Goal: Task Accomplishment & Management: Manage account settings

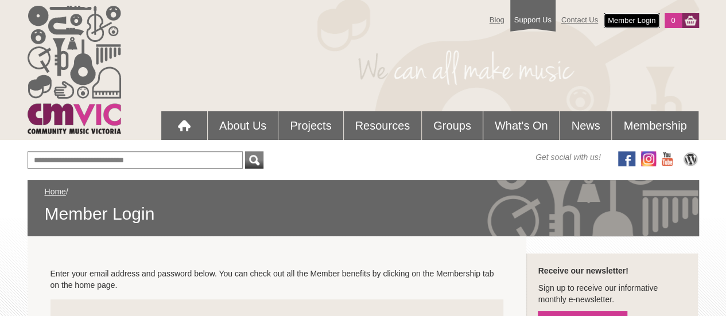
click at [625, 19] on link "Member Login" at bounding box center [632, 20] width 56 height 15
click at [628, 19] on link "Member Login" at bounding box center [632, 20] width 56 height 15
click at [640, 20] on link "Member Login" at bounding box center [632, 20] width 56 height 15
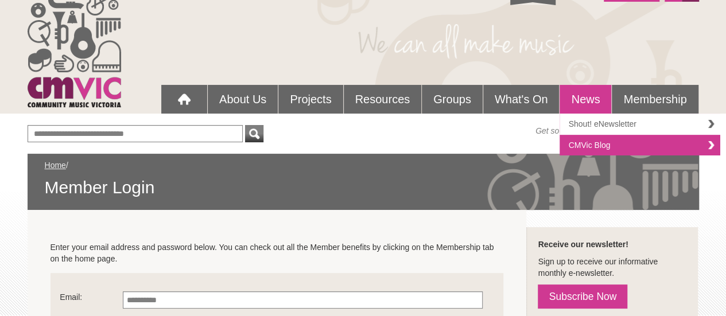
scroll to position [153, 0]
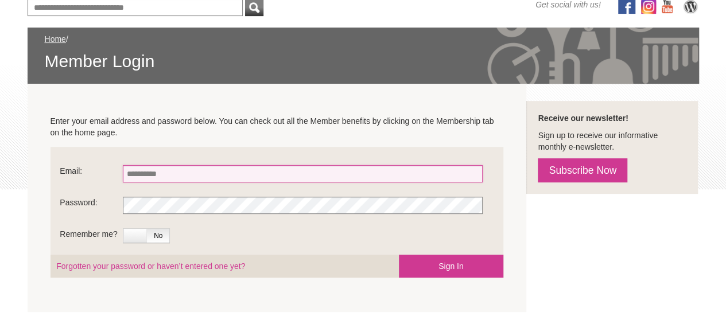
click at [227, 172] on input "Email:" at bounding box center [303, 173] width 360 height 17
type input "**********"
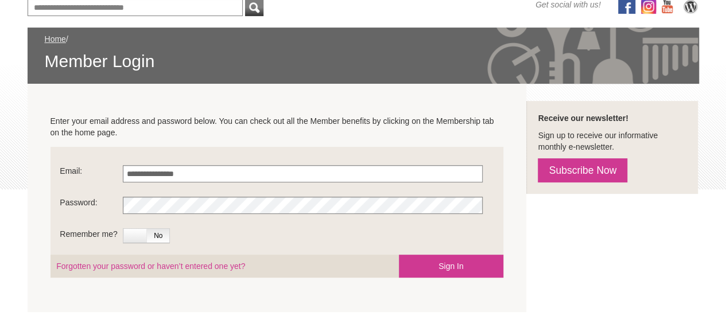
click at [163, 236] on span "No" at bounding box center [158, 236] width 23 height 14
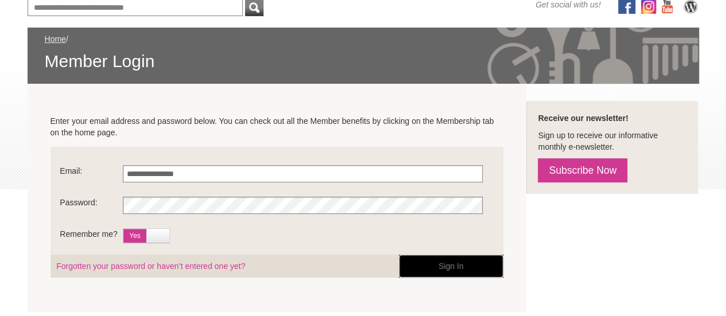
click at [446, 267] on button "Sign In" at bounding box center [451, 266] width 105 height 23
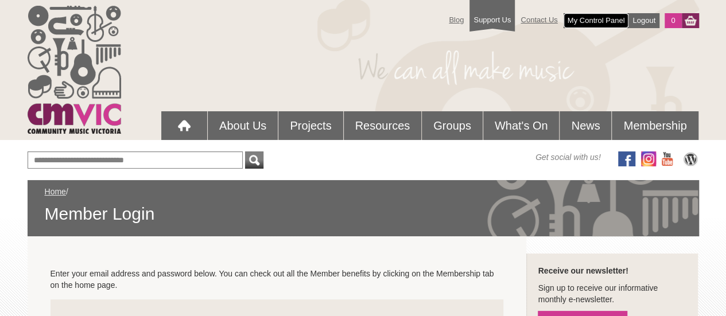
click at [601, 20] on link "My Control Panel" at bounding box center [596, 20] width 65 height 15
